Goal: Information Seeking & Learning: Learn about a topic

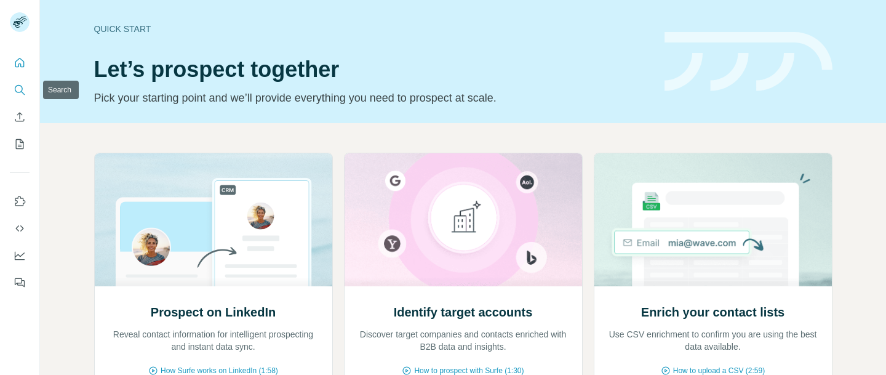
click at [17, 88] on icon "Search" at bounding box center [20, 90] width 12 height 12
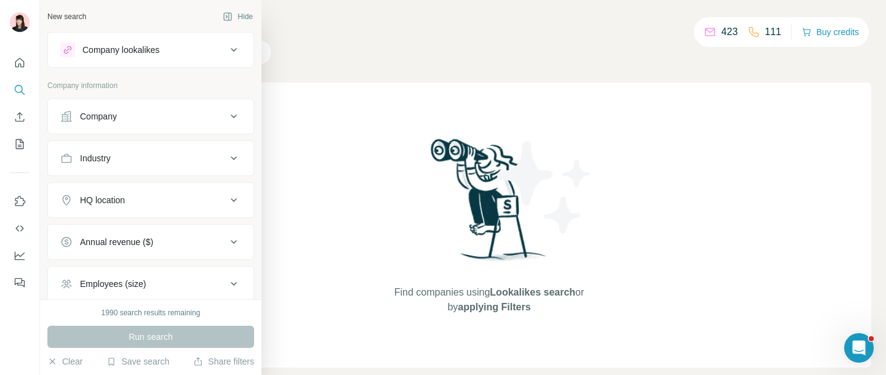
click at [146, 53] on div "Company lookalikes" at bounding box center [120, 50] width 77 height 12
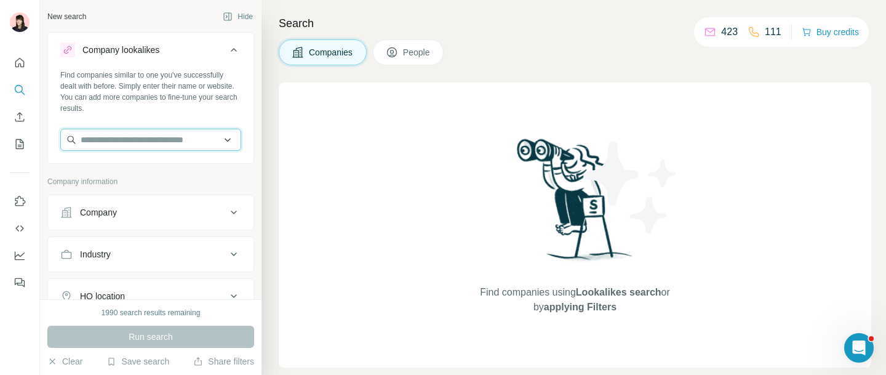
click at [140, 134] on input "text" at bounding box center [150, 140] width 181 height 22
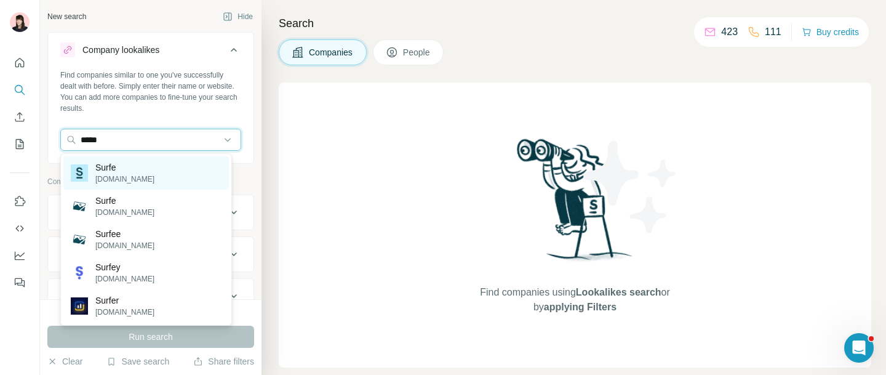
type input "*****"
click at [148, 169] on div "Surfe [DOMAIN_NAME]" at bounding box center [145, 172] width 165 height 33
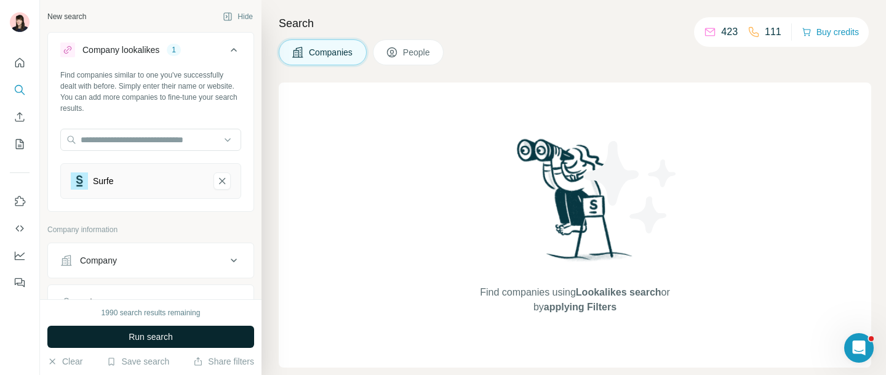
click at [159, 338] on span "Run search" at bounding box center [151, 336] width 44 height 12
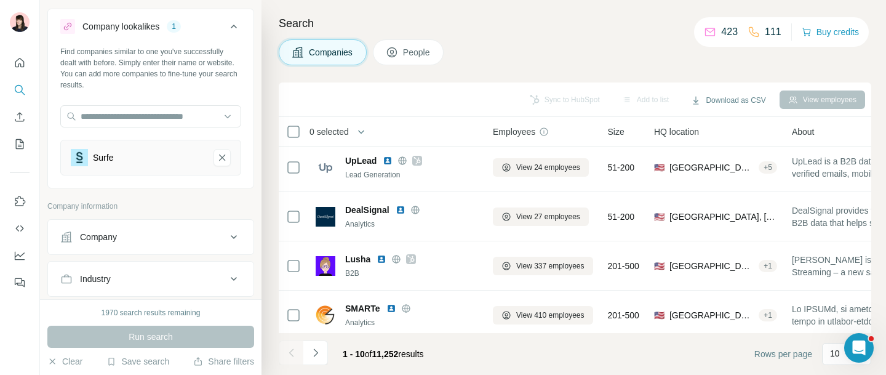
scroll to position [106, 0]
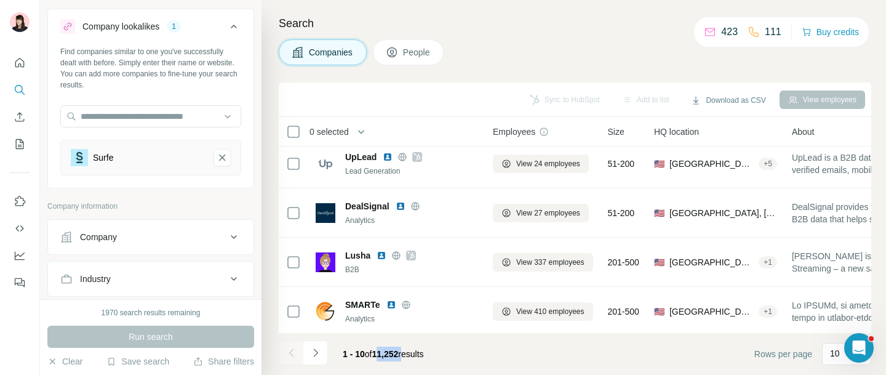
drag, startPoint x: 377, startPoint y: 353, endPoint x: 409, endPoint y: 353, distance: 32.0
click at [409, 353] on span "1 - 10 of 11,252 results" at bounding box center [383, 354] width 81 height 10
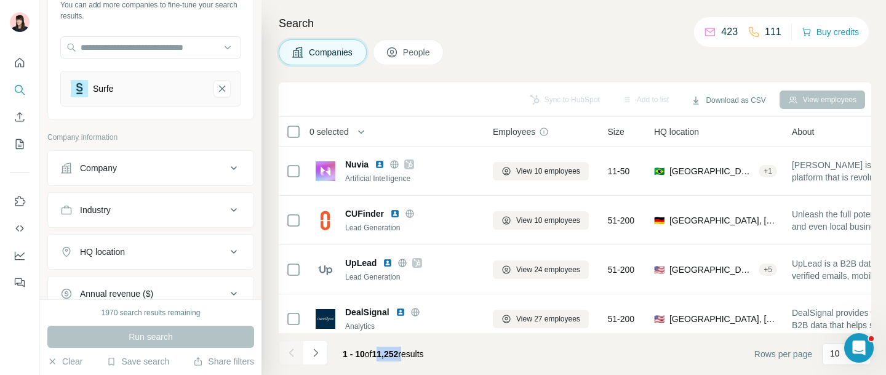
scroll to position [114, 0]
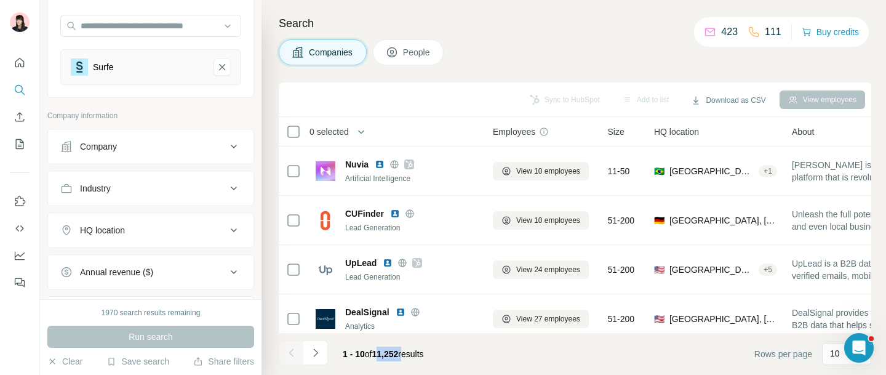
click at [226, 233] on icon at bounding box center [233, 230] width 15 height 15
click at [147, 253] on input "text" at bounding box center [150, 261] width 181 height 22
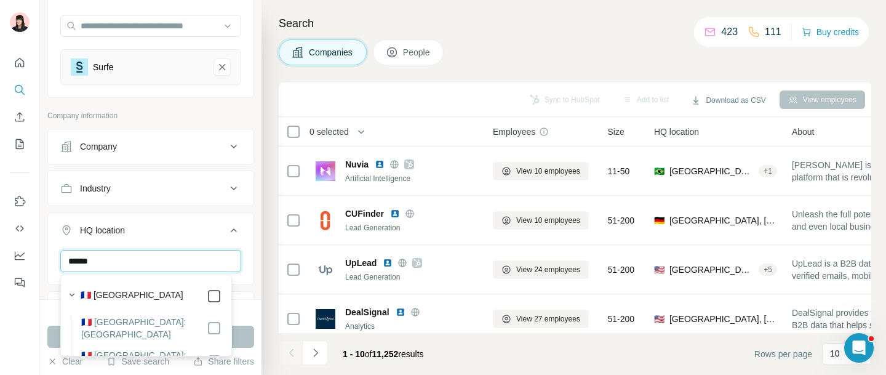
type input "******"
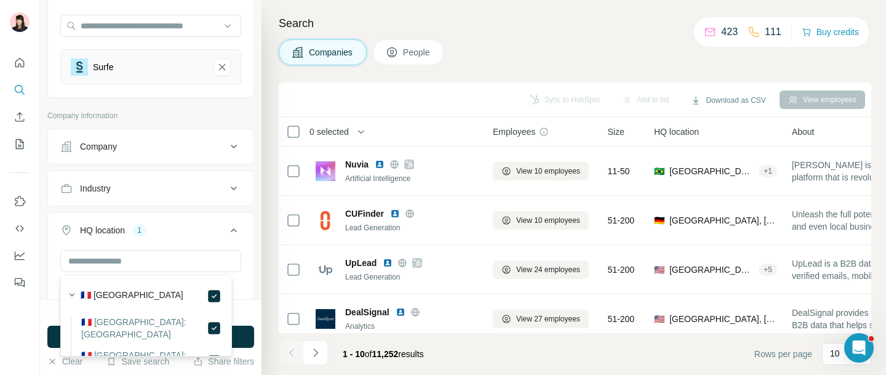
click at [226, 231] on icon at bounding box center [233, 230] width 15 height 15
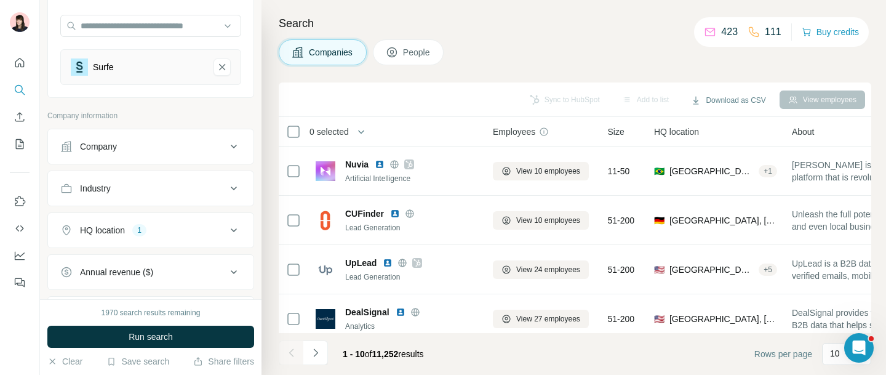
click at [231, 231] on icon at bounding box center [234, 230] width 6 height 4
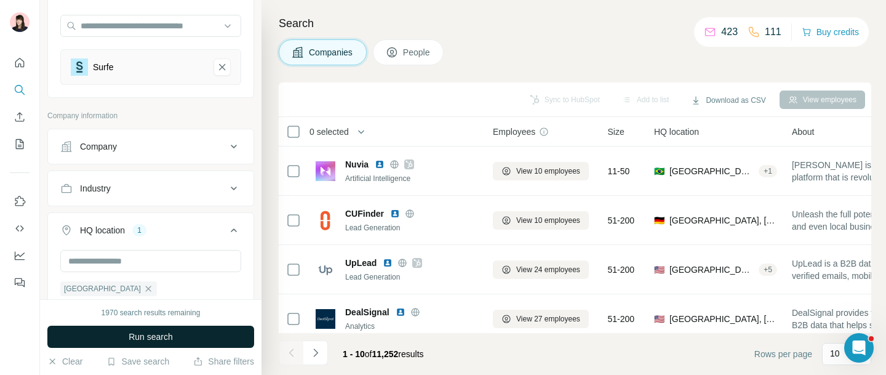
click at [182, 333] on button "Run search" at bounding box center [150, 336] width 207 height 22
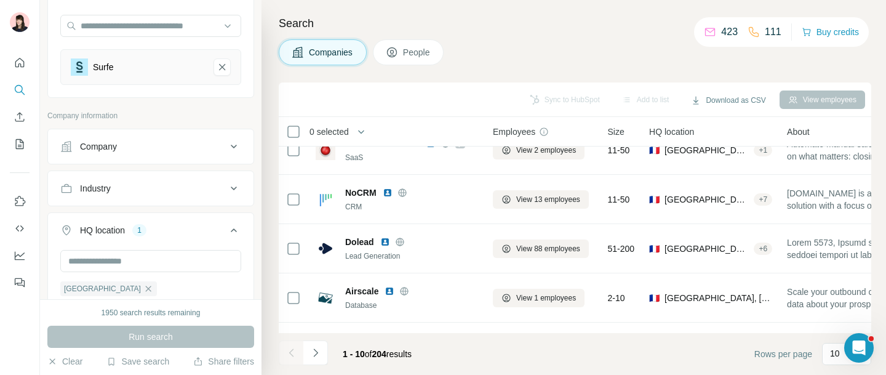
scroll to position [313, 0]
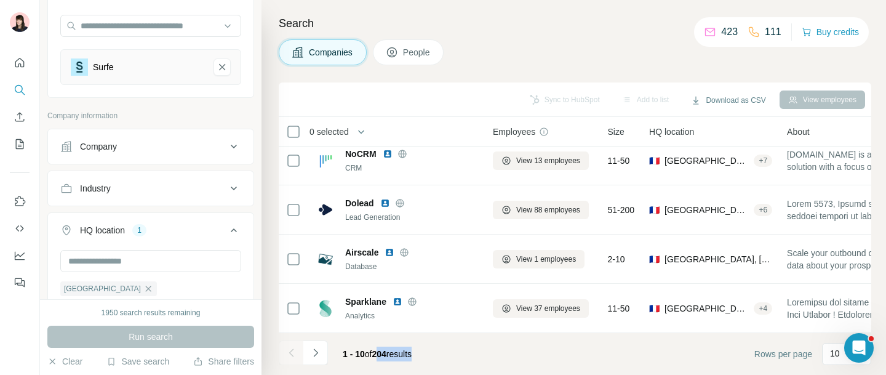
drag, startPoint x: 378, startPoint y: 356, endPoint x: 429, endPoint y: 356, distance: 51.1
click at [421, 356] on div "1 - 10 of 204 results" at bounding box center [377, 353] width 89 height 27
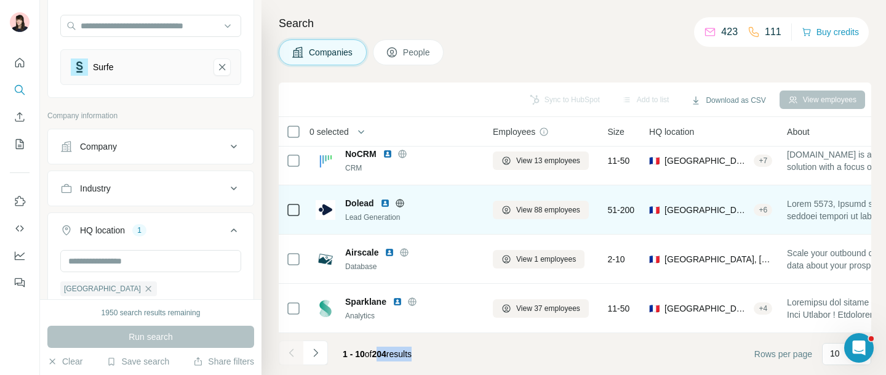
scroll to position [0, 0]
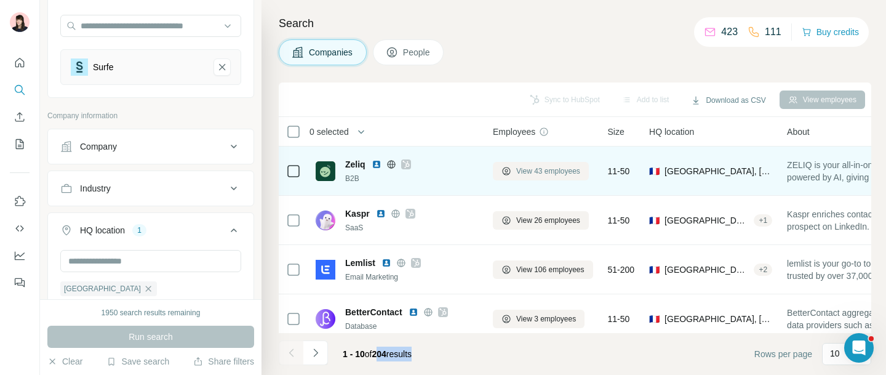
click at [532, 175] on span "View 43 employees" at bounding box center [548, 170] width 64 height 11
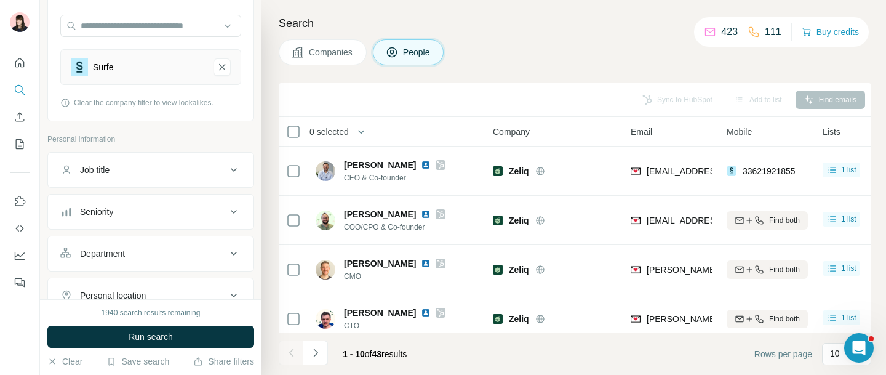
click at [205, 215] on div "Seniority" at bounding box center [143, 211] width 166 height 12
click at [72, 266] on icon at bounding box center [67, 265] width 15 height 15
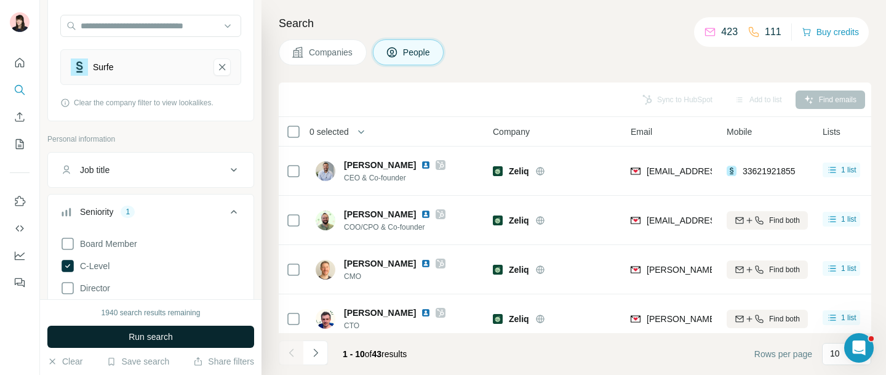
click at [143, 337] on span "Run search" at bounding box center [151, 336] width 44 height 12
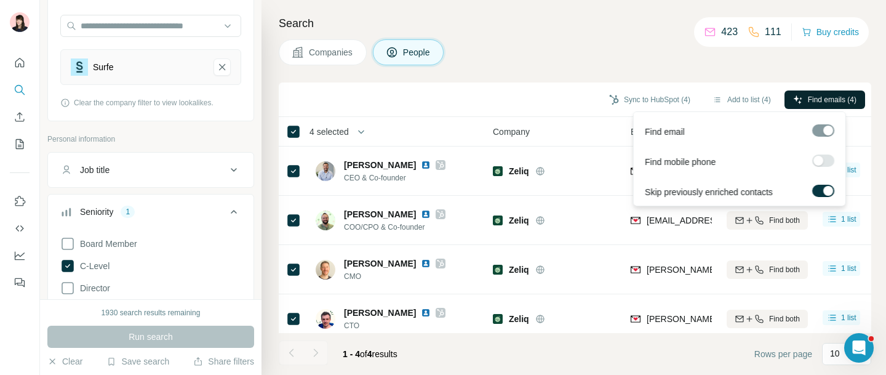
click at [844, 104] on span "Find emails (4)" at bounding box center [832, 99] width 49 height 11
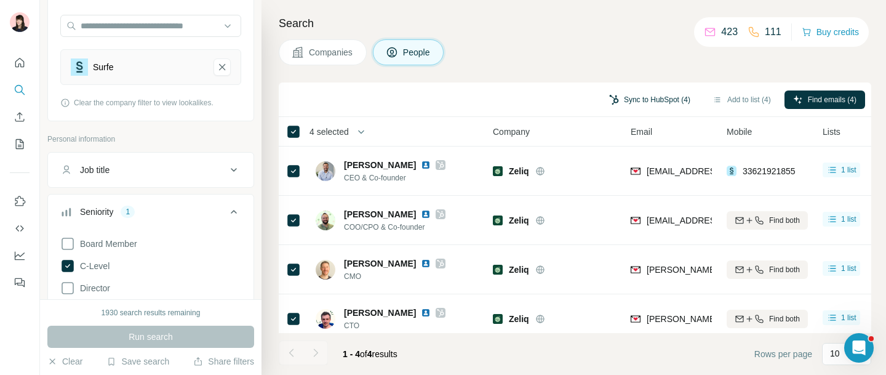
click at [623, 101] on button "Sync to HubSpot (4)" at bounding box center [649, 99] width 98 height 18
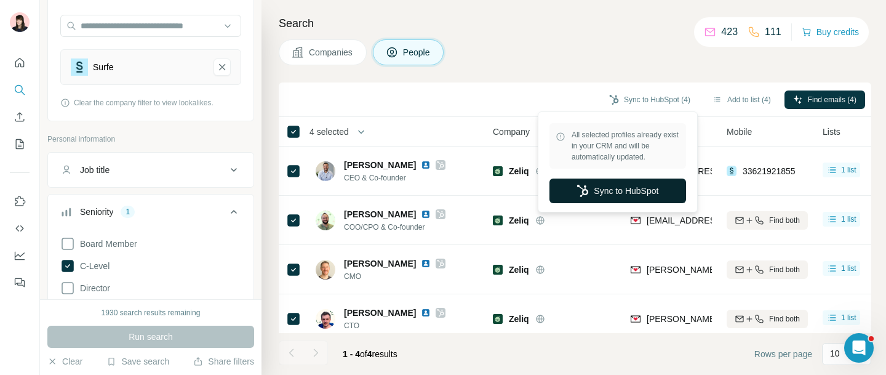
click at [593, 188] on button "Sync to HubSpot" at bounding box center [617, 190] width 137 height 25
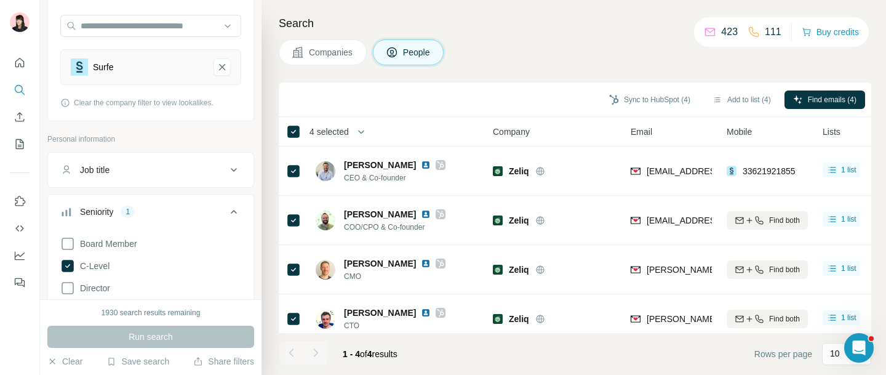
click at [330, 60] on button "Companies" at bounding box center [323, 52] width 88 height 26
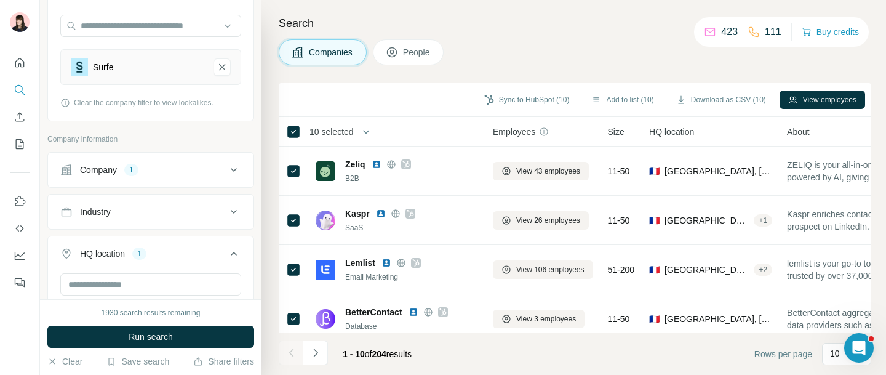
click at [402, 57] on button "People" at bounding box center [408, 52] width 71 height 26
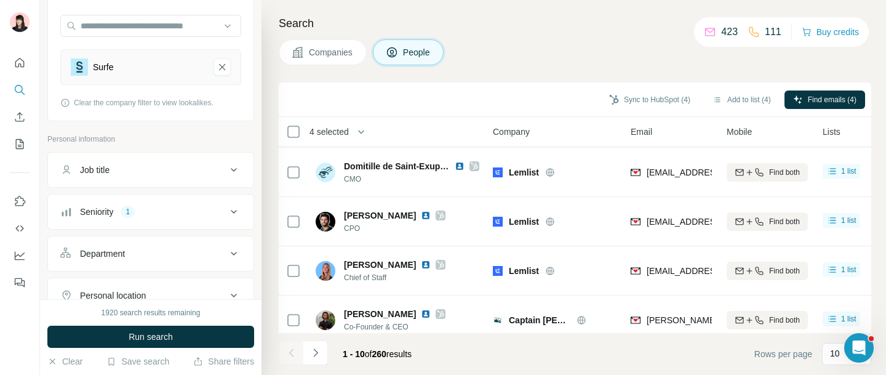
scroll to position [313, 0]
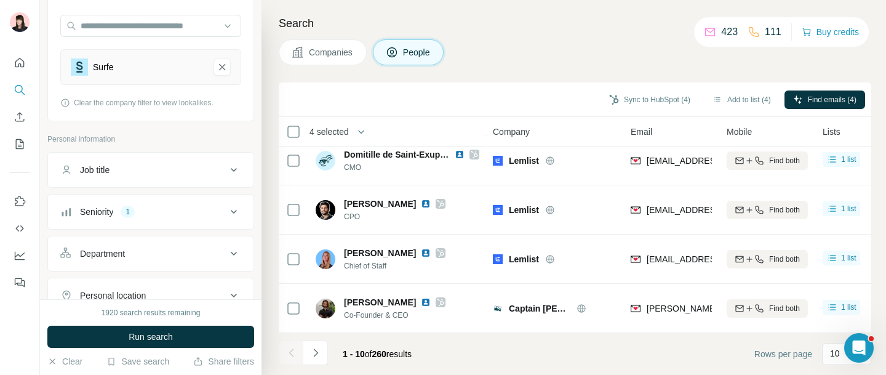
click at [226, 217] on icon at bounding box center [233, 211] width 15 height 15
click at [233, 208] on button "Seniority 1" at bounding box center [150, 214] width 205 height 34
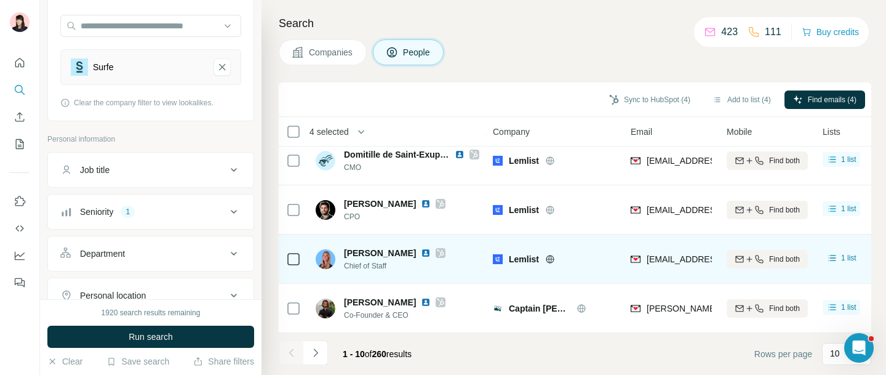
scroll to position [0, 0]
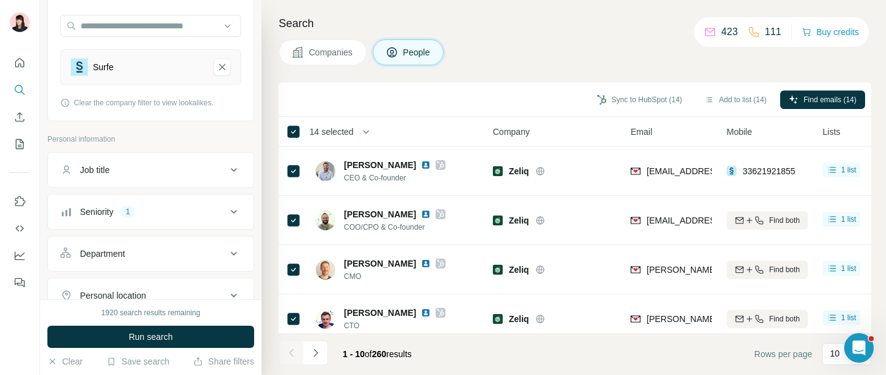
click at [17, 88] on icon "Search" at bounding box center [20, 90] width 12 height 12
click at [23, 86] on icon "Search" at bounding box center [20, 90] width 12 height 12
click at [18, 65] on icon "Quick start" at bounding box center [19, 62] width 9 height 9
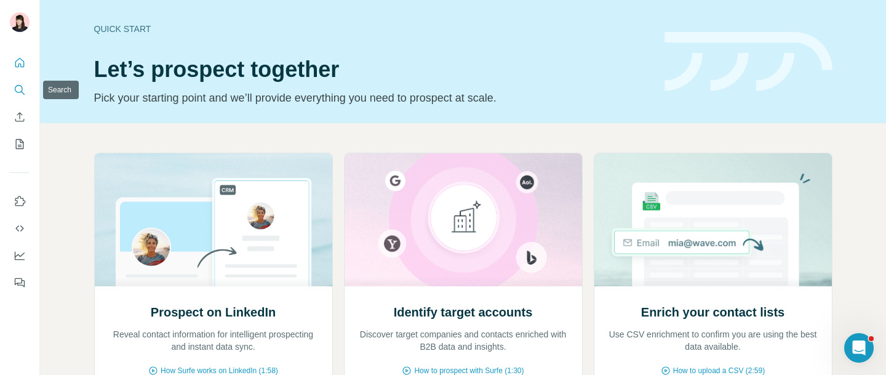
click at [20, 92] on icon "Search" at bounding box center [20, 90] width 12 height 12
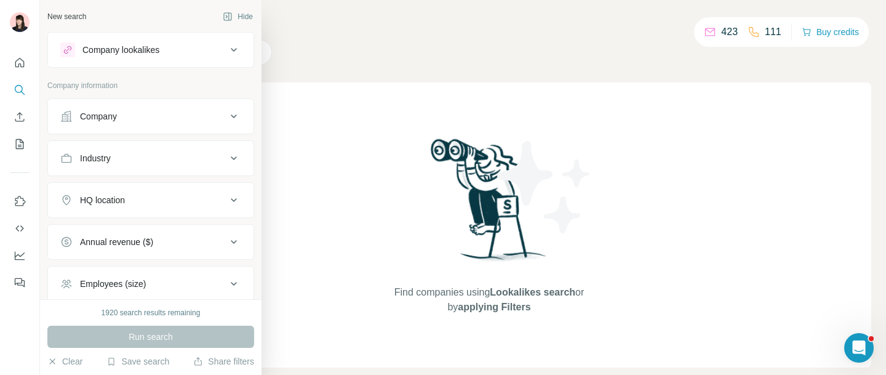
click at [142, 112] on div "Company" at bounding box center [143, 116] width 166 height 12
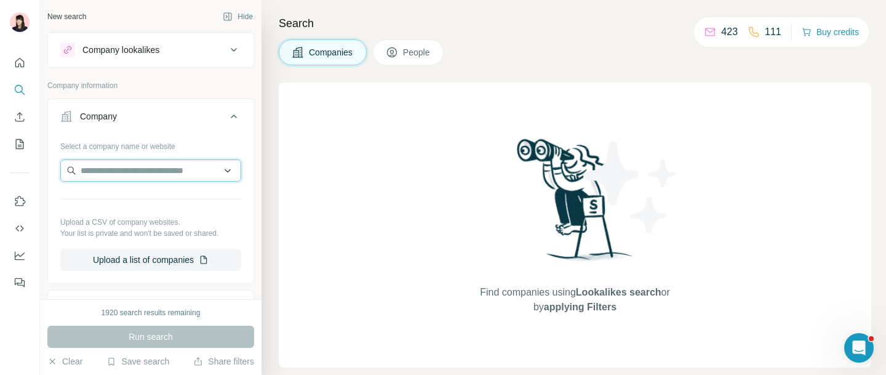
click at [148, 173] on input "text" at bounding box center [150, 170] width 181 height 22
click at [199, 256] on icon "button" at bounding box center [204, 260] width 10 height 10
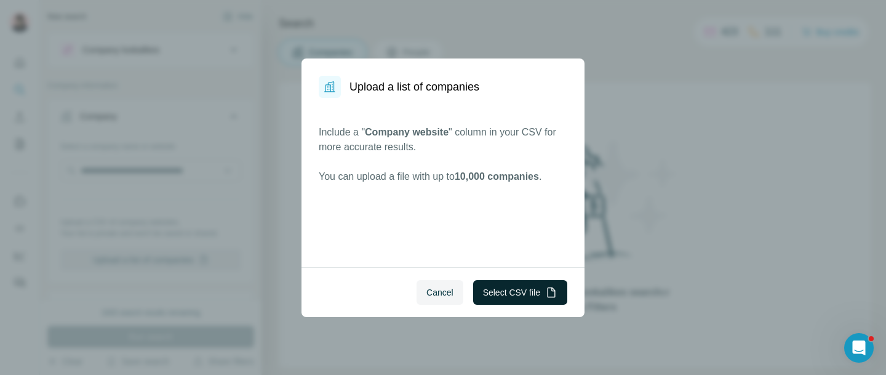
click at [509, 298] on button "Select CSV file" at bounding box center [520, 292] width 94 height 25
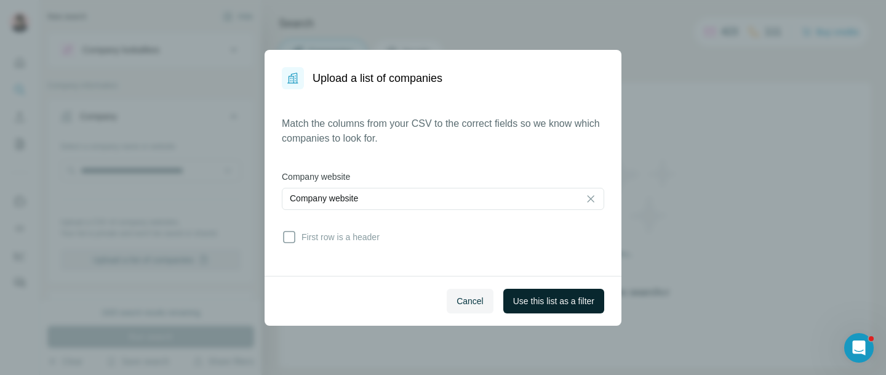
click at [565, 297] on span "Use this list as a filter" at bounding box center [553, 301] width 81 height 12
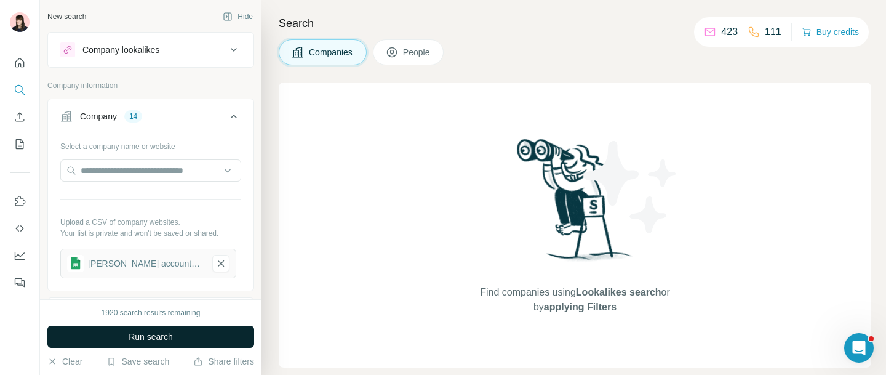
click at [160, 333] on span "Run search" at bounding box center [151, 336] width 44 height 12
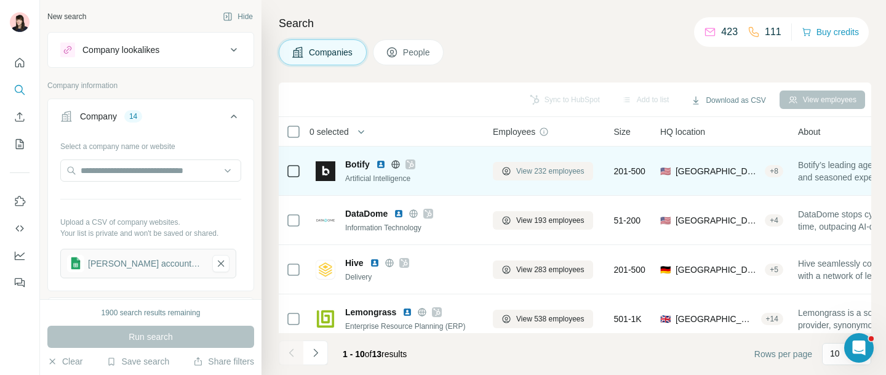
click at [540, 169] on span "View 232 employees" at bounding box center [550, 170] width 68 height 11
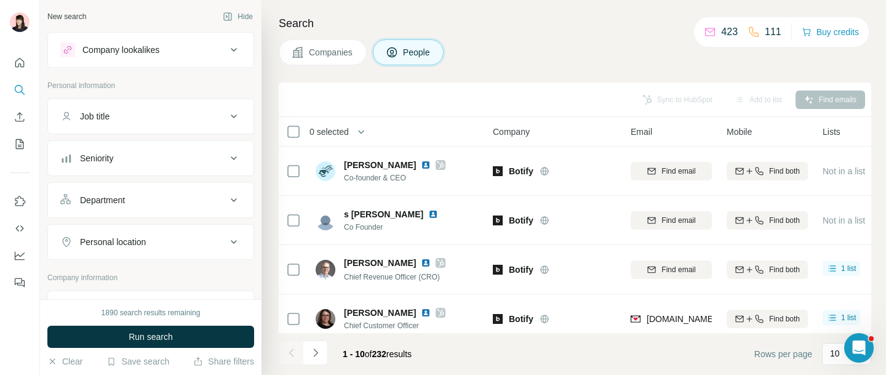
click at [226, 157] on icon at bounding box center [233, 158] width 15 height 15
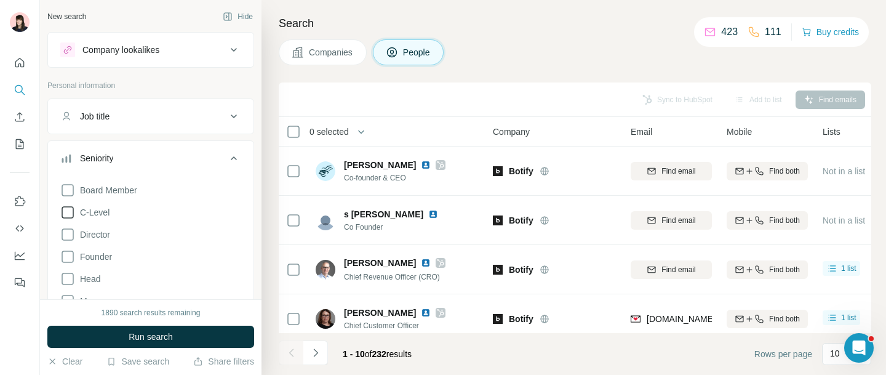
click at [67, 213] on icon at bounding box center [67, 212] width 15 height 15
click at [145, 337] on span "Run search" at bounding box center [151, 336] width 44 height 12
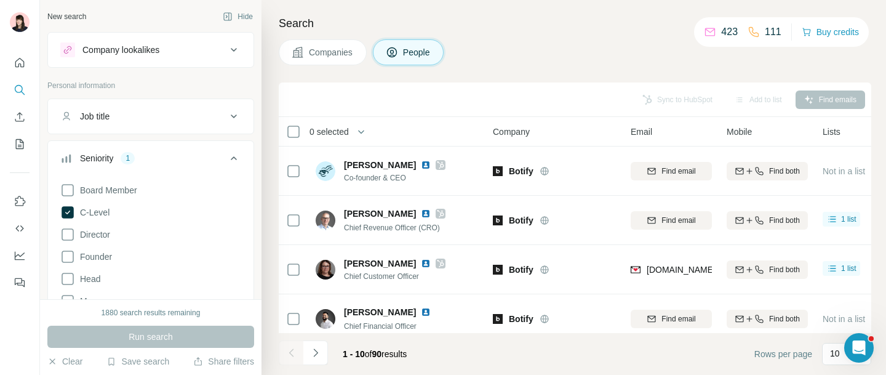
click at [226, 154] on icon at bounding box center [233, 158] width 15 height 15
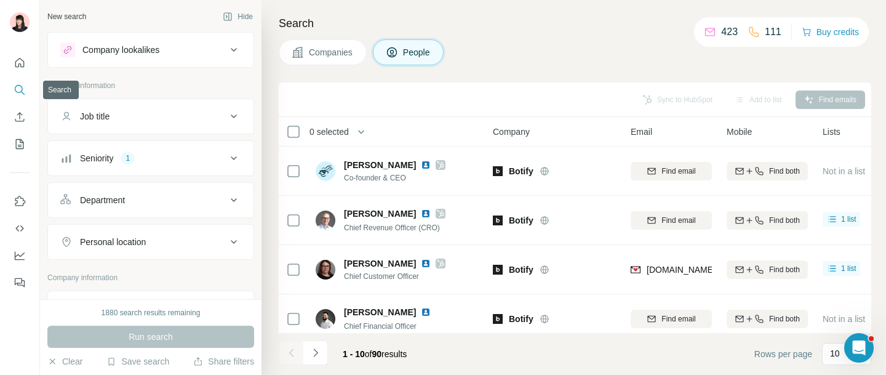
click at [23, 86] on icon "Search" at bounding box center [20, 90] width 12 height 12
click at [23, 121] on icon "Enrich CSV" at bounding box center [20, 117] width 12 height 12
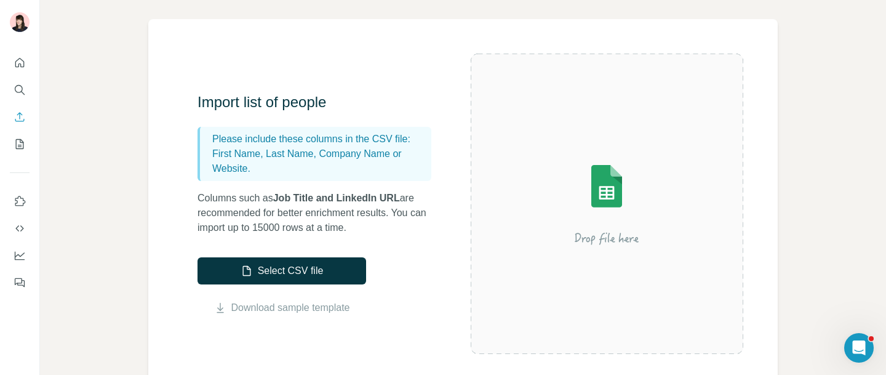
scroll to position [78, 0]
click at [20, 92] on icon "Search" at bounding box center [20, 90] width 12 height 12
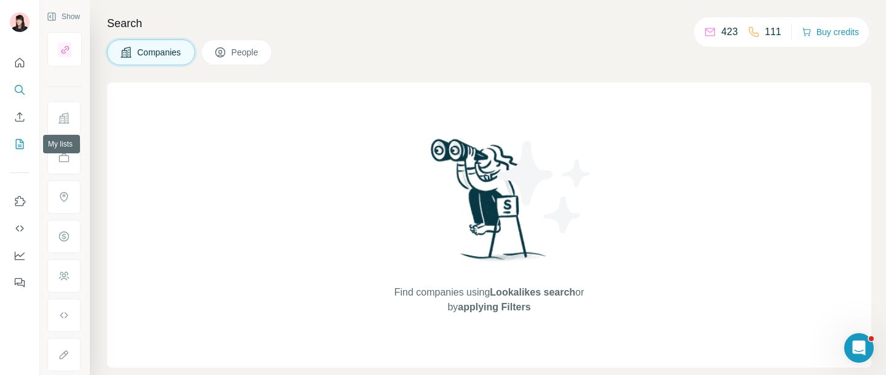
click at [18, 142] on icon "My lists" at bounding box center [20, 144] width 12 height 12
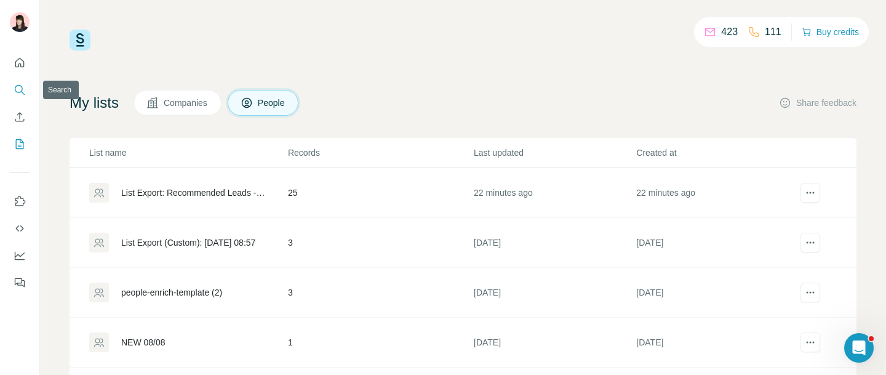
click at [21, 88] on icon "Search" at bounding box center [20, 90] width 12 height 12
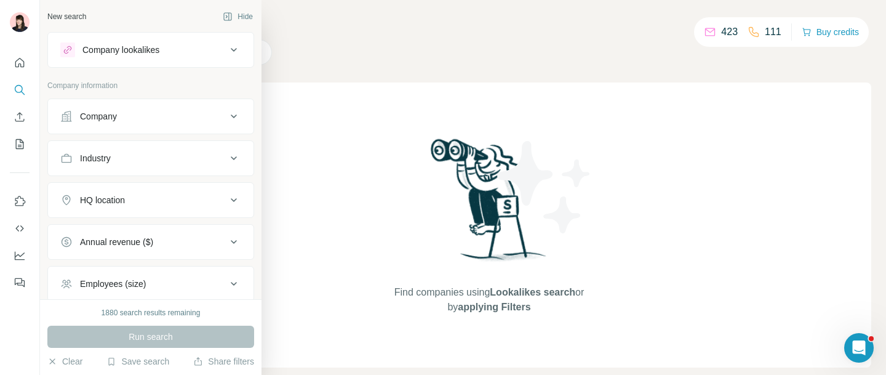
click at [163, 116] on div "Company" at bounding box center [143, 116] width 166 height 12
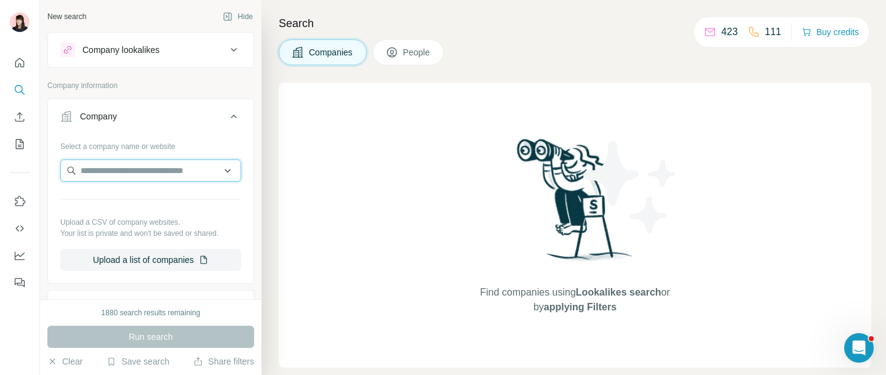
click at [136, 170] on input "text" at bounding box center [150, 170] width 181 height 22
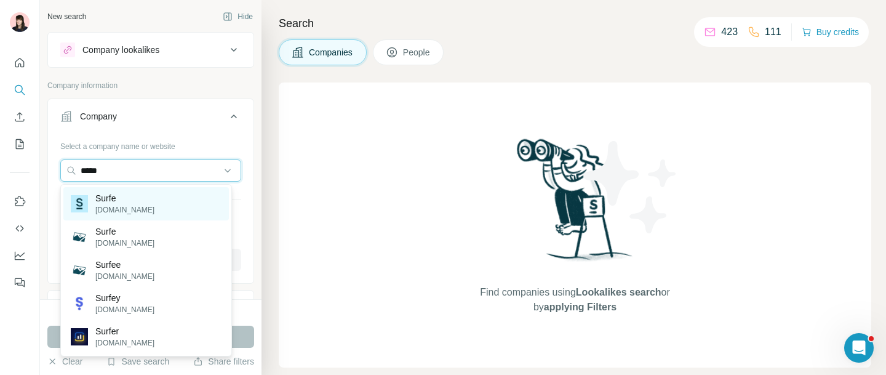
type input "*****"
click at [161, 201] on div "Surfe [DOMAIN_NAME]" at bounding box center [145, 203] width 165 height 33
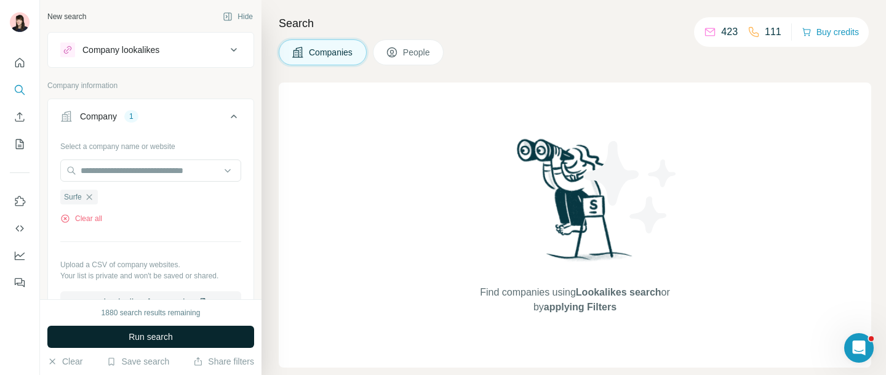
click at [180, 338] on button "Run search" at bounding box center [150, 336] width 207 height 22
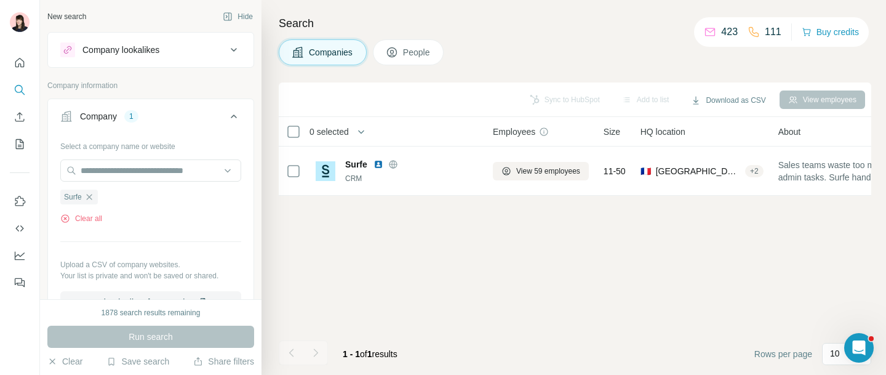
click at [423, 58] on button "People" at bounding box center [408, 52] width 71 height 26
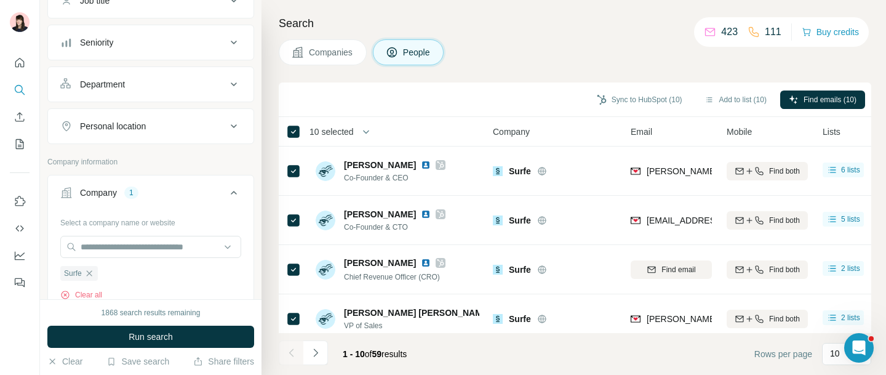
scroll to position [126, 0]
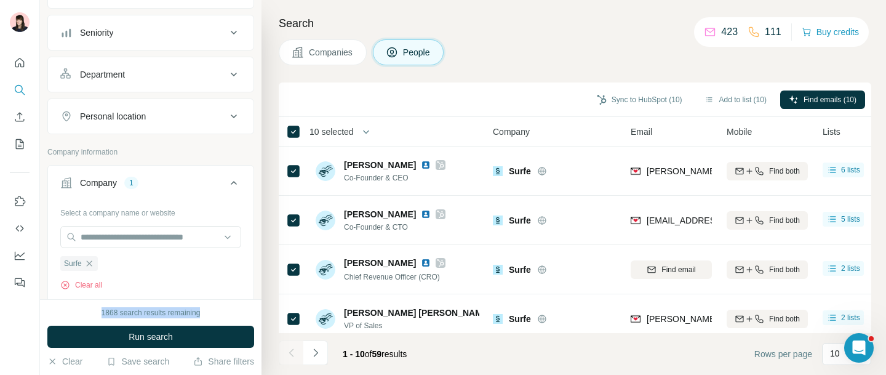
drag, startPoint x: 93, startPoint y: 309, endPoint x: 212, endPoint y: 312, distance: 119.4
click at [214, 312] on div "1868 search results remaining" at bounding box center [150, 312] width 207 height 11
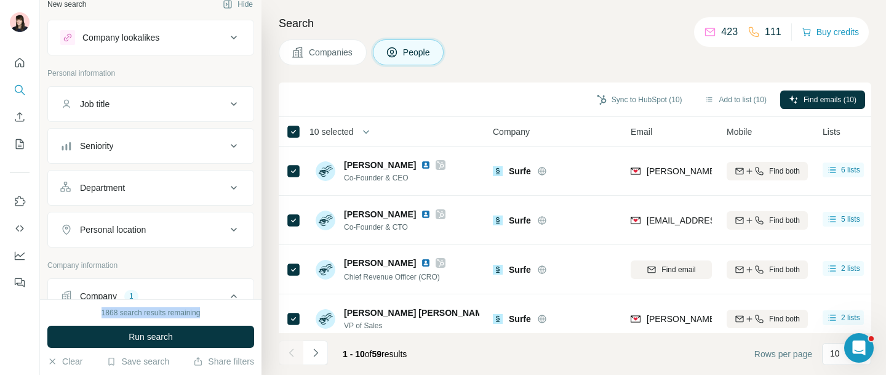
scroll to position [0, 0]
